Goal: Check status: Check status

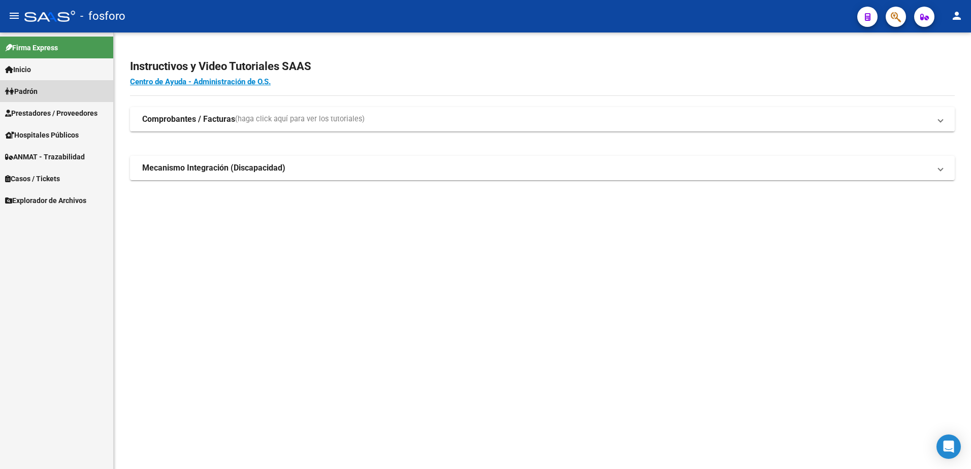
click at [45, 87] on link "Padrón" at bounding box center [56, 91] width 113 height 22
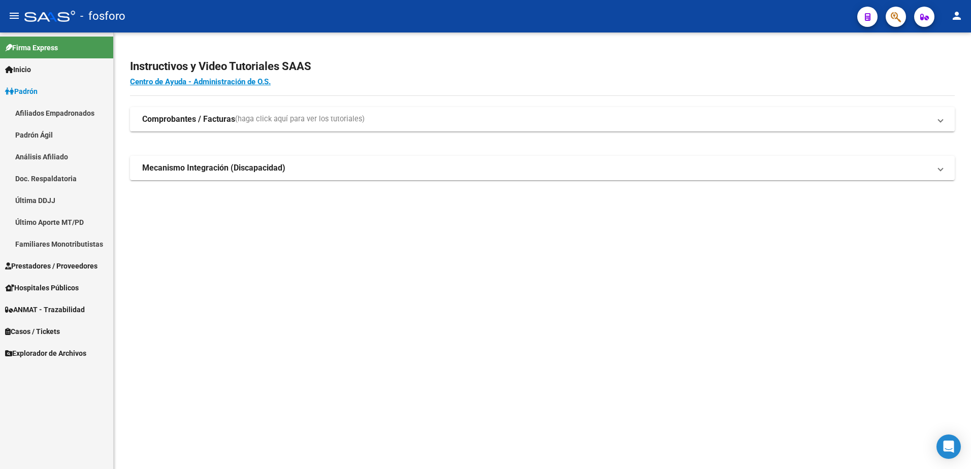
drag, startPoint x: 55, startPoint y: 197, endPoint x: 61, endPoint y: 199, distance: 6.9
click at [54, 197] on link "Última DDJJ" at bounding box center [56, 200] width 113 height 22
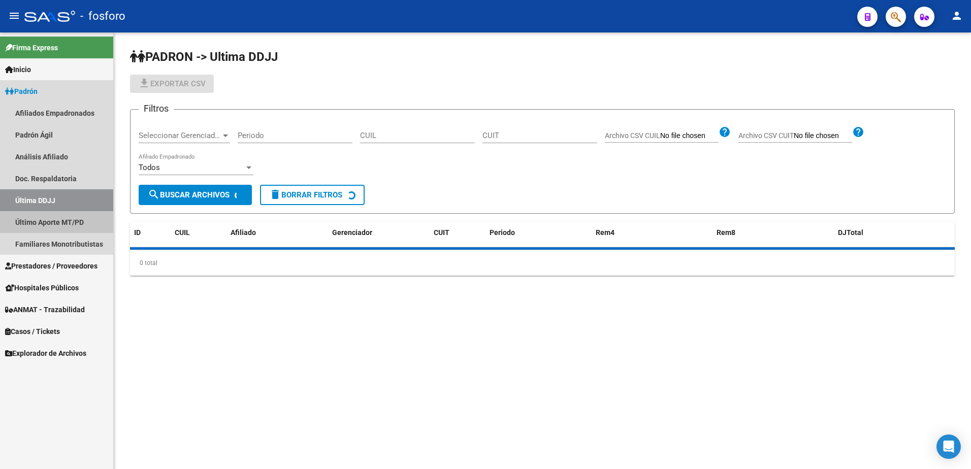
click at [55, 221] on link "Último Aporte MT/PD" at bounding box center [56, 222] width 113 height 22
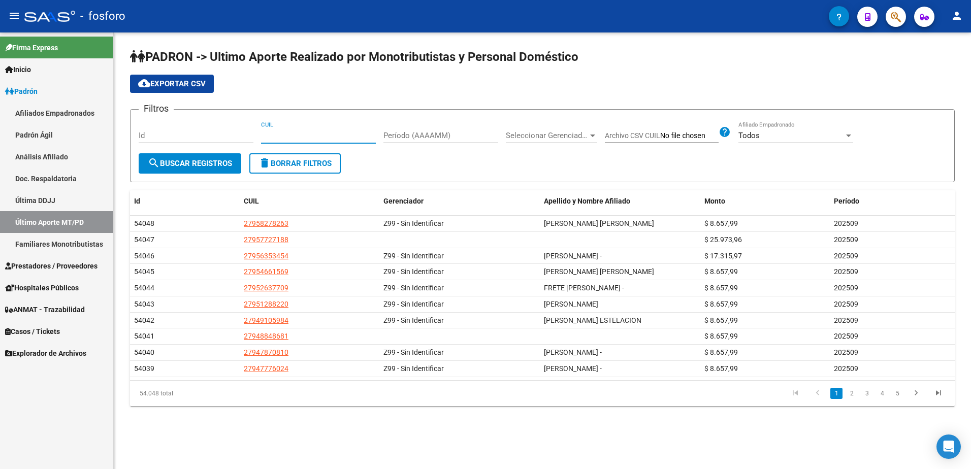
click at [320, 134] on input "CUIL" at bounding box center [318, 135] width 115 height 9
paste input "27-18298220-8"
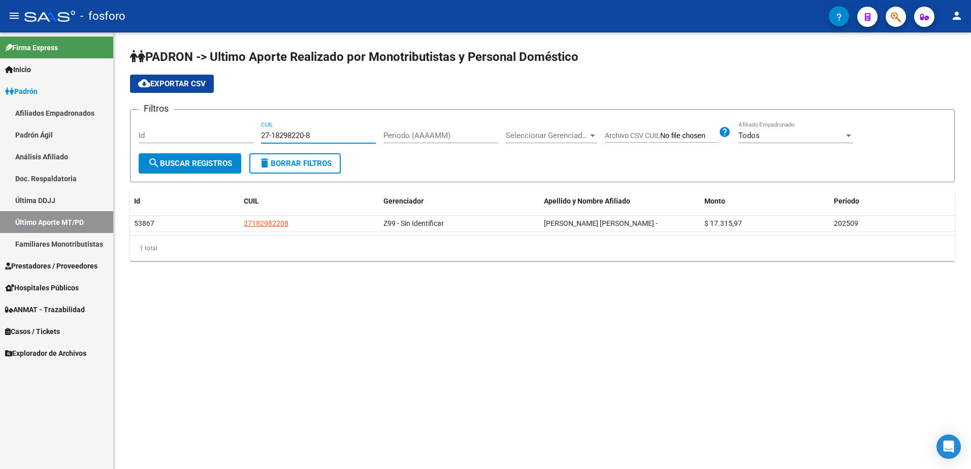
type input "27-18298220-8"
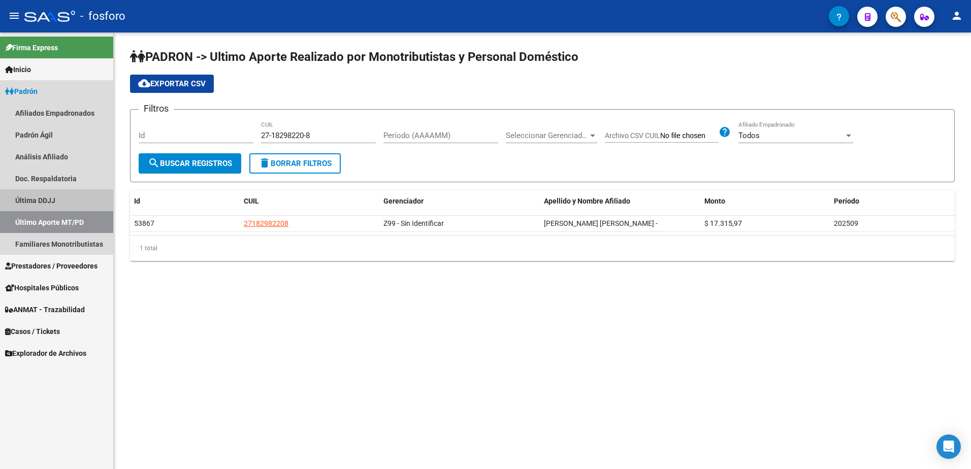
click at [65, 201] on link "Última DDJJ" at bounding box center [56, 200] width 113 height 22
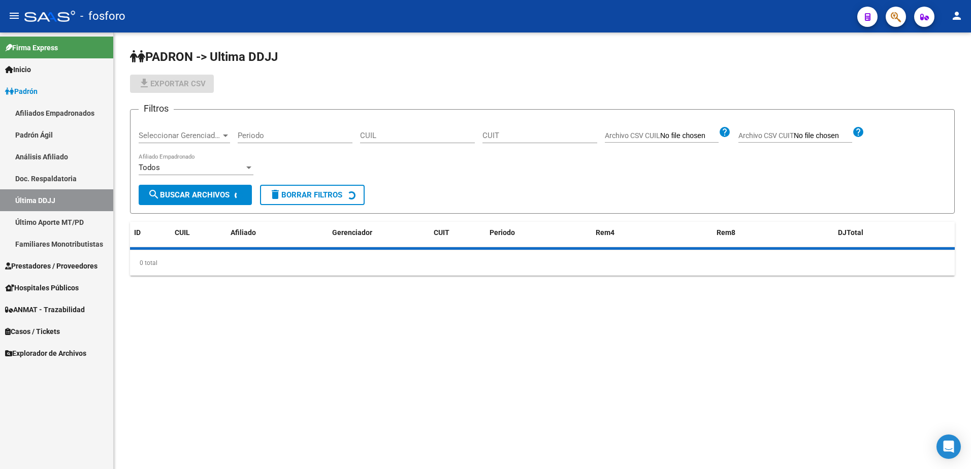
click at [387, 143] on div "CUIL" at bounding box center [417, 136] width 115 height 31
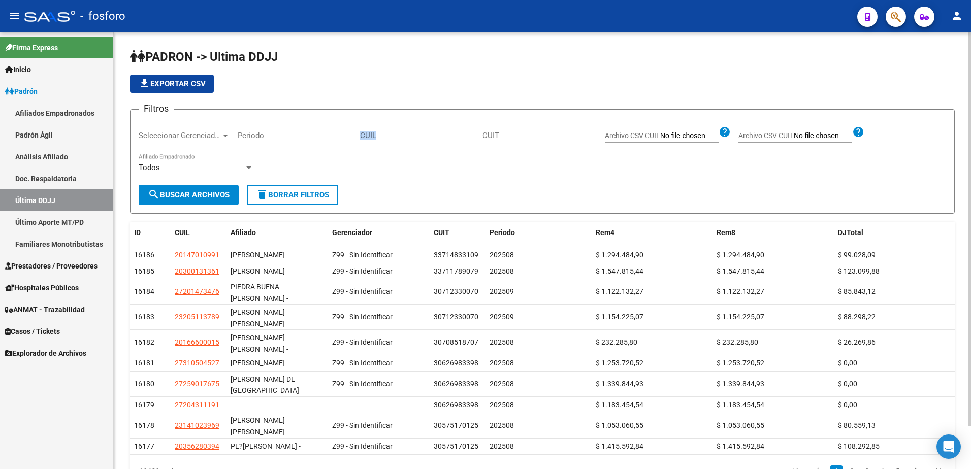
drag, startPoint x: 389, startPoint y: 143, endPoint x: 427, endPoint y: 143, distance: 38.1
click at [427, 143] on div "CUIL" at bounding box center [417, 136] width 115 height 31
click at [429, 138] on input "CUIL" at bounding box center [417, 135] width 115 height 9
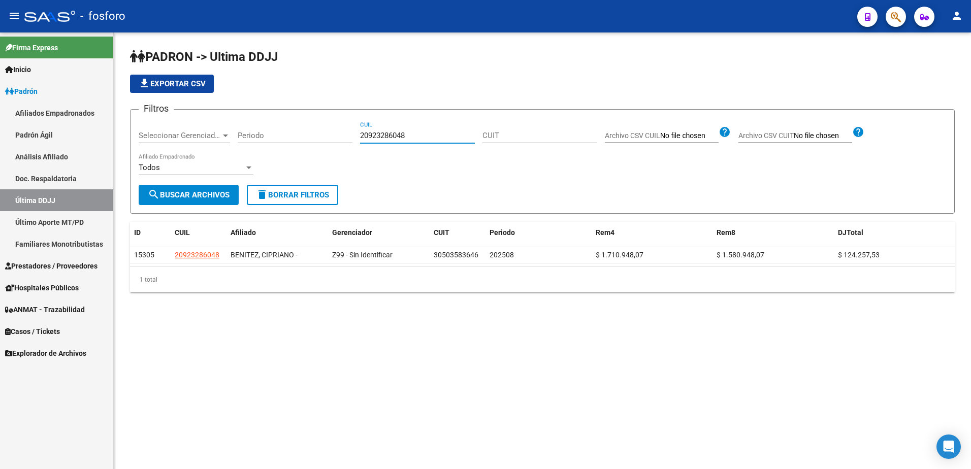
drag, startPoint x: 410, startPoint y: 137, endPoint x: 336, endPoint y: 140, distance: 74.2
click at [345, 141] on div "Filtros Seleccionar Gerenciador Seleccionar Gerenciador Periodo 20923286048 CUI…" at bounding box center [542, 151] width 807 height 67
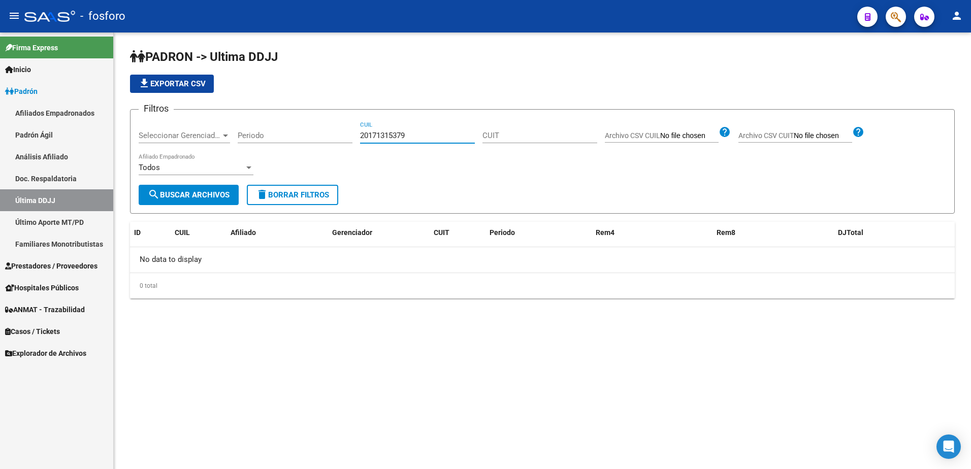
drag, startPoint x: 422, startPoint y: 135, endPoint x: 346, endPoint y: 135, distance: 76.7
click at [346, 135] on div "Filtros Seleccionar Gerenciador Seleccionar Gerenciador Periodo 20171315379 CUI…" at bounding box center [542, 151] width 807 height 67
type input "20171315379"
click at [52, 216] on link "Último Aporte MT/PD" at bounding box center [56, 222] width 113 height 22
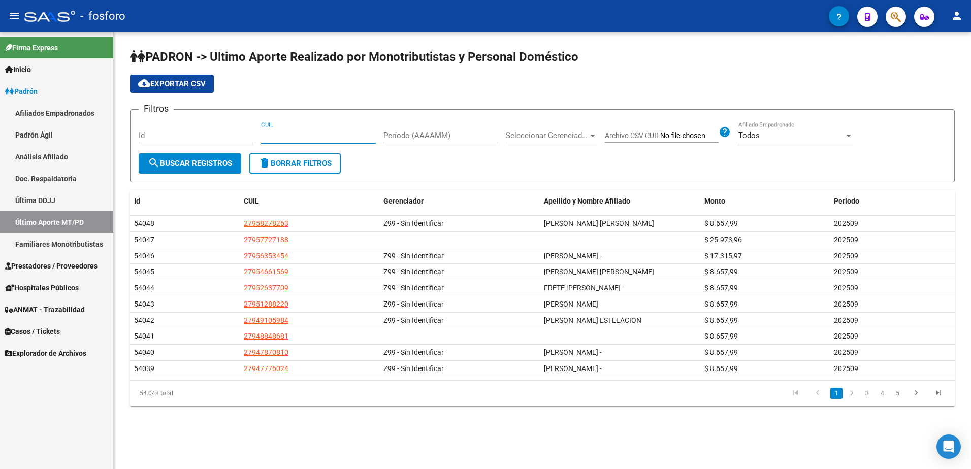
click at [334, 139] on input "CUIL" at bounding box center [318, 135] width 115 height 9
paste input "20-17131537-9"
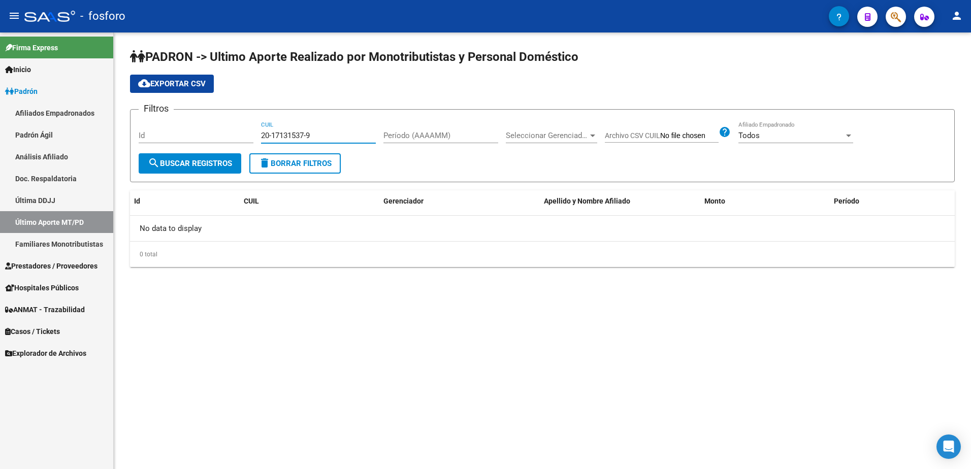
type input "20-17131537-9"
click at [48, 204] on link "Última DDJJ" at bounding box center [56, 200] width 113 height 22
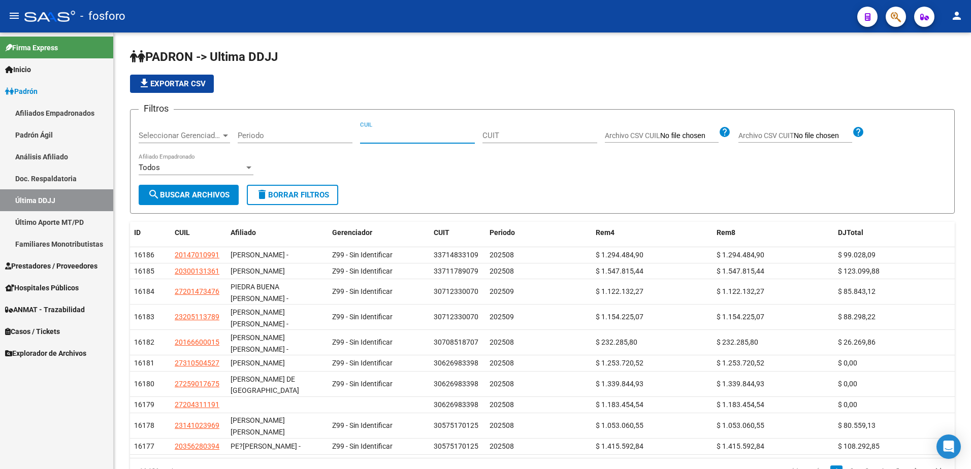
click at [384, 136] on input "CUIL" at bounding box center [417, 135] width 115 height 9
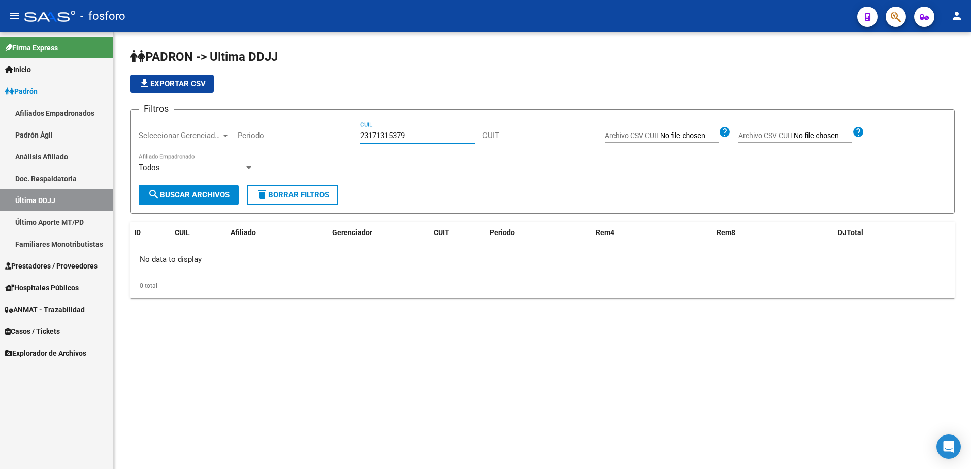
click at [405, 135] on input "23171315379" at bounding box center [417, 135] width 115 height 9
type input "23171315379"
click at [889, 19] on button "button" at bounding box center [895, 17] width 20 height 20
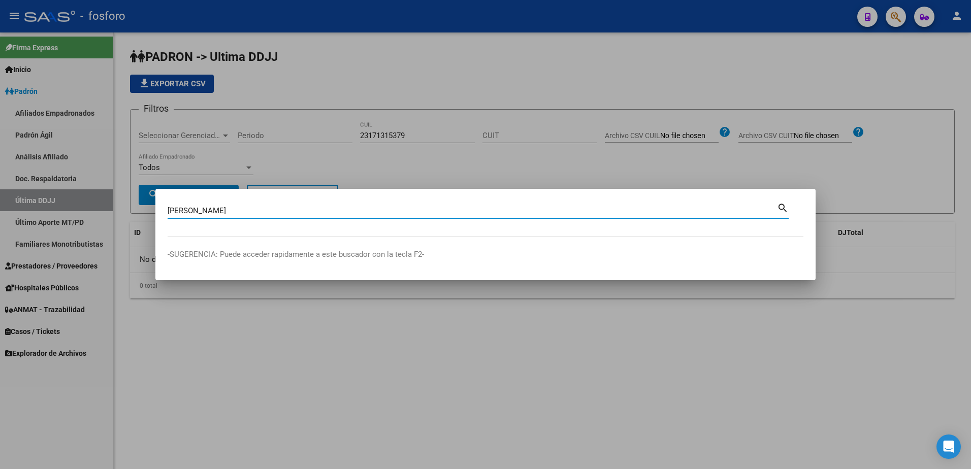
type input "[PERSON_NAME]"
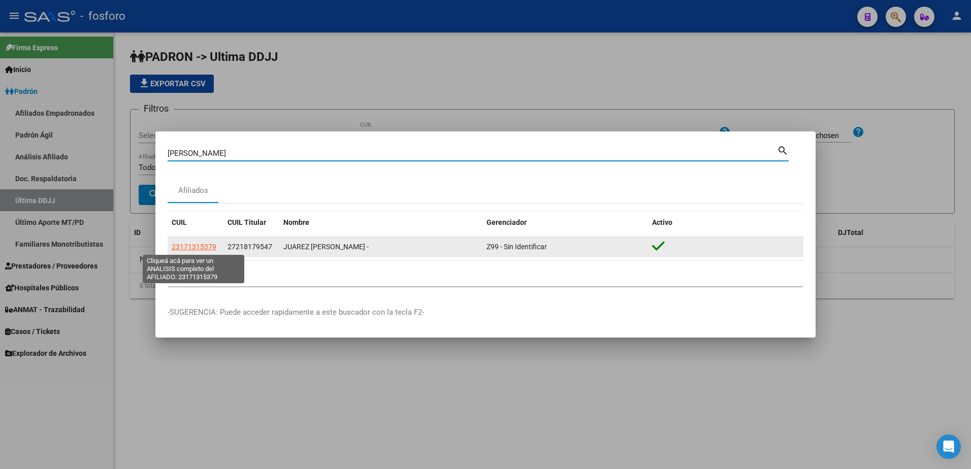
click at [194, 249] on span "23171315379" at bounding box center [194, 247] width 45 height 8
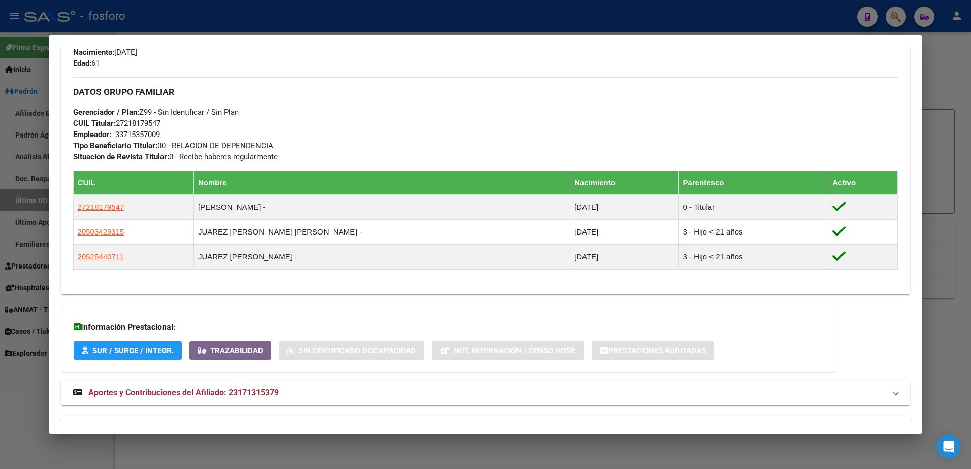
scroll to position [457, 0]
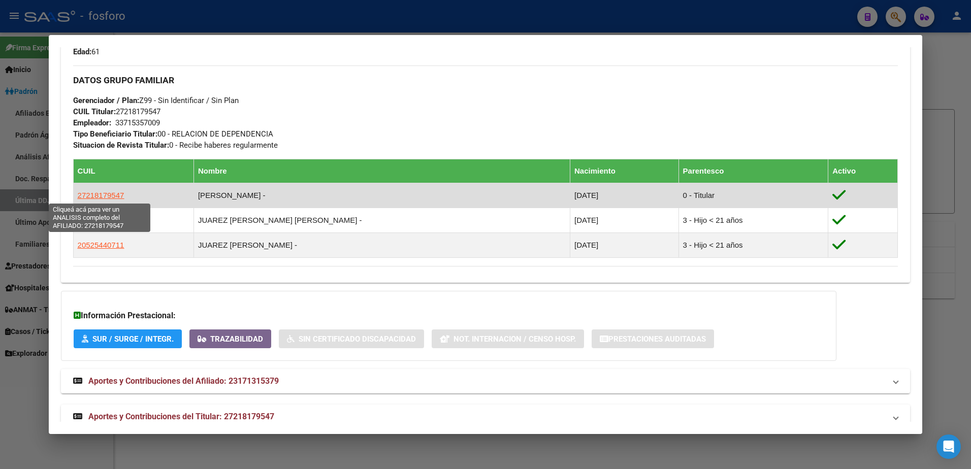
drag, startPoint x: 123, startPoint y: 198, endPoint x: 80, endPoint y: 199, distance: 43.7
click at [80, 199] on td "27218179547" at bounding box center [133, 195] width 120 height 25
drag, startPoint x: 80, startPoint y: 199, endPoint x: 128, endPoint y: 194, distance: 48.5
click at [128, 196] on td "27218179547" at bounding box center [133, 195] width 120 height 25
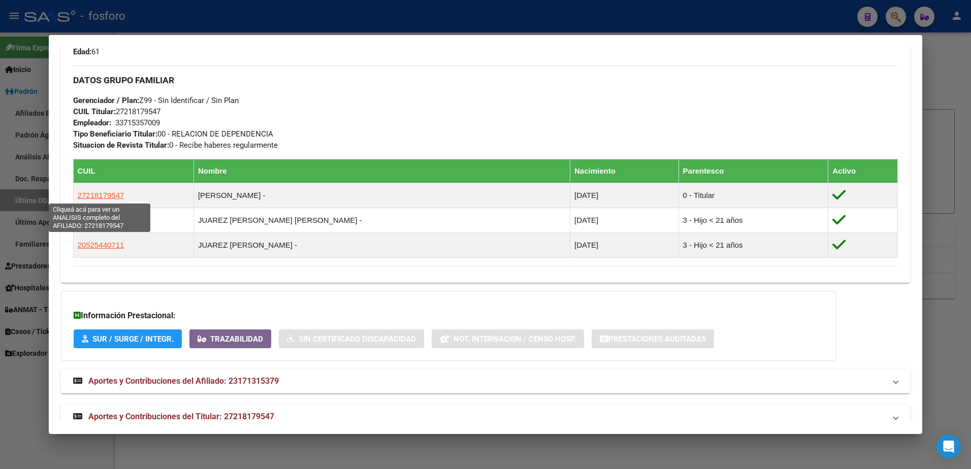
drag, startPoint x: 120, startPoint y: 197, endPoint x: 55, endPoint y: 200, distance: 65.0
click at [55, 200] on mat-dialog-content "Análisis Afiliado - CUIL: 23171315379 DATOS PADRÓN ÁGIL: [PERSON_NAME] - | ACTI…" at bounding box center [486, 234] width 874 height 374
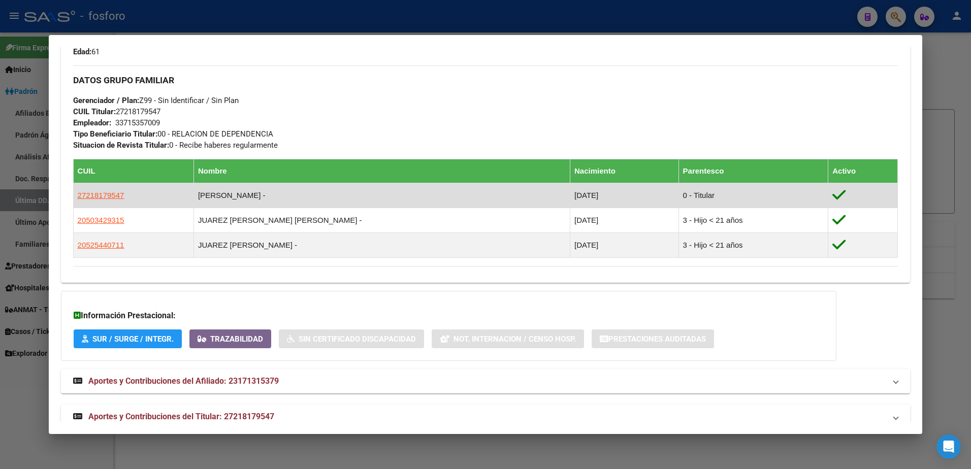
drag, startPoint x: 55, startPoint y: 200, endPoint x: 117, endPoint y: 199, distance: 62.4
click at [124, 202] on td "27218179547" at bounding box center [133, 195] width 120 height 25
drag, startPoint x: 123, startPoint y: 198, endPoint x: 74, endPoint y: 198, distance: 49.8
click at [74, 198] on td "27218179547" at bounding box center [133, 195] width 120 height 25
copy span "27218179547"
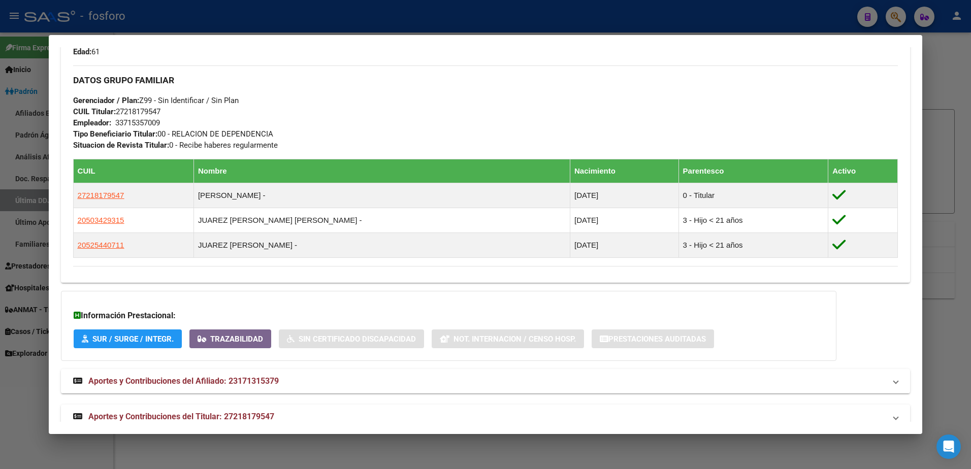
click at [910, 177] on mat-dialog-content "Análisis Afiliado - CUIL: 23171315379 DATOS PADRÓN ÁGIL: [PERSON_NAME] - | ACTI…" at bounding box center [486, 234] width 874 height 374
click at [927, 177] on div at bounding box center [485, 234] width 971 height 469
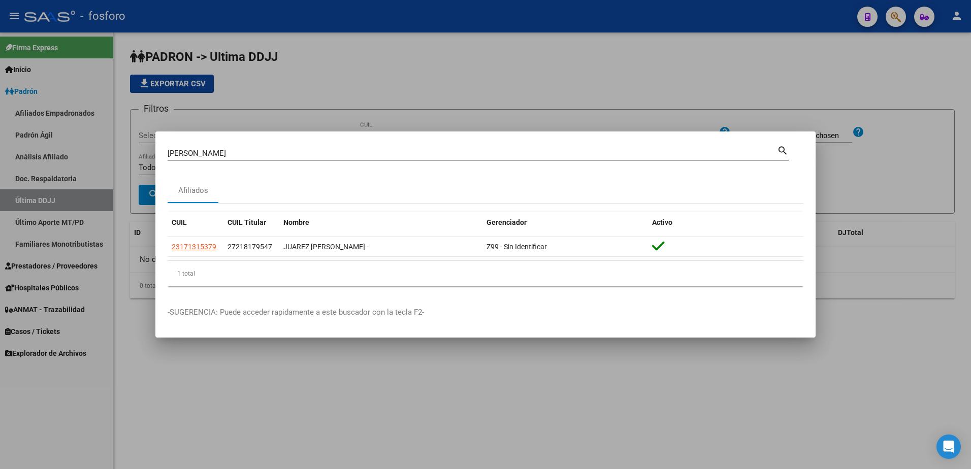
click at [284, 99] on div at bounding box center [485, 234] width 971 height 469
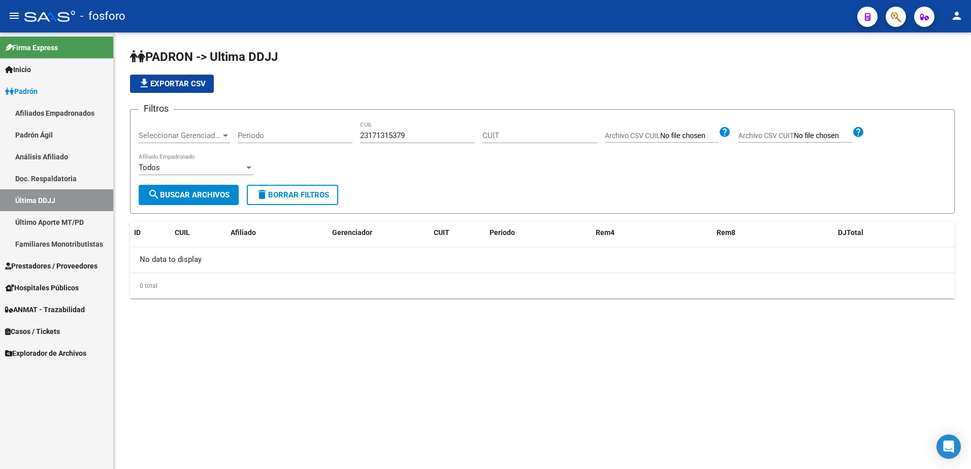
drag, startPoint x: 436, startPoint y: 141, endPoint x: 360, endPoint y: 143, distance: 75.1
click at [360, 143] on div "23171315379 CUIL" at bounding box center [417, 132] width 115 height 22
drag, startPoint x: 404, startPoint y: 141, endPoint x: 411, endPoint y: 137, distance: 7.9
click at [403, 141] on div "23171315379 CUIL" at bounding box center [417, 132] width 115 height 22
drag, startPoint x: 413, startPoint y: 137, endPoint x: 323, endPoint y: 137, distance: 89.3
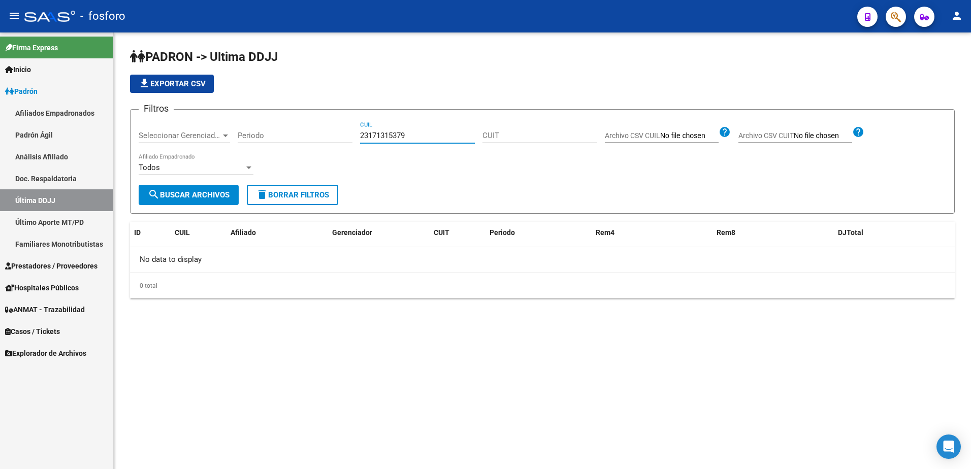
click at [323, 137] on div "Filtros Seleccionar Gerenciador Seleccionar Gerenciador Periodo 23171315379 CUI…" at bounding box center [542, 151] width 807 height 67
paste input "7218179547"
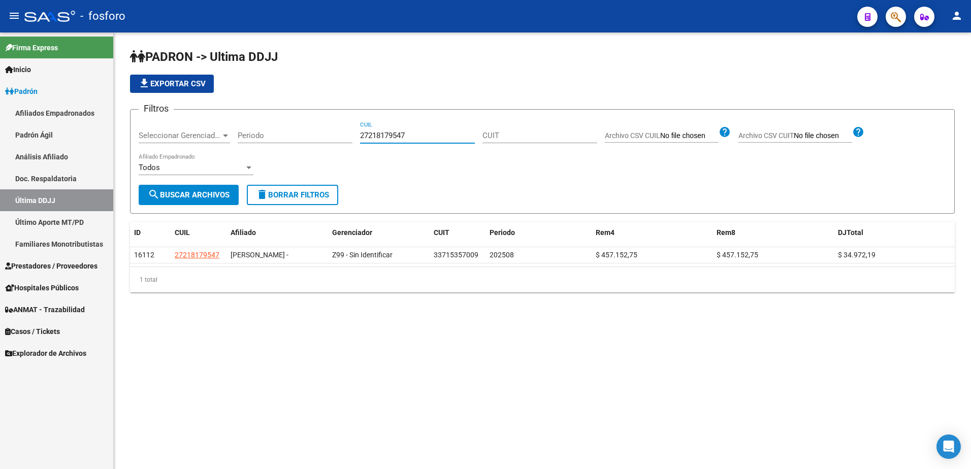
type input "27218179547"
